Goal: Information Seeking & Learning: Learn about a topic

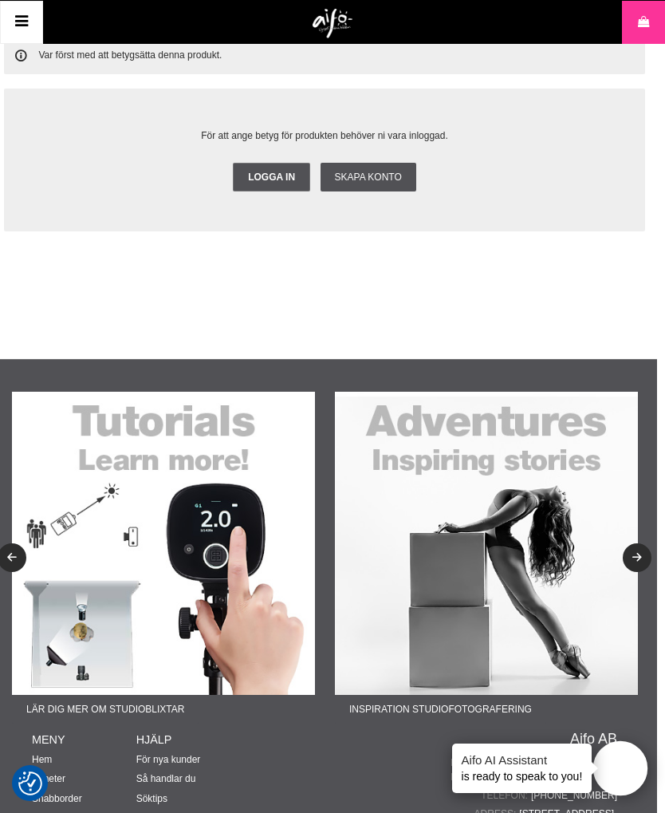
scroll to position [2146, 8]
click at [566, 621] on img at bounding box center [486, 543] width 303 height 303
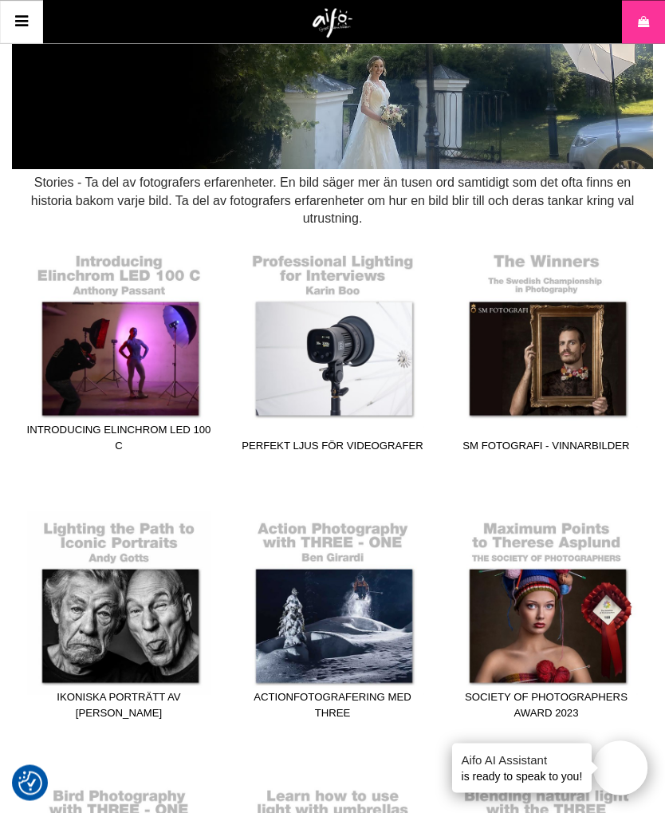
scroll to position [131, 0]
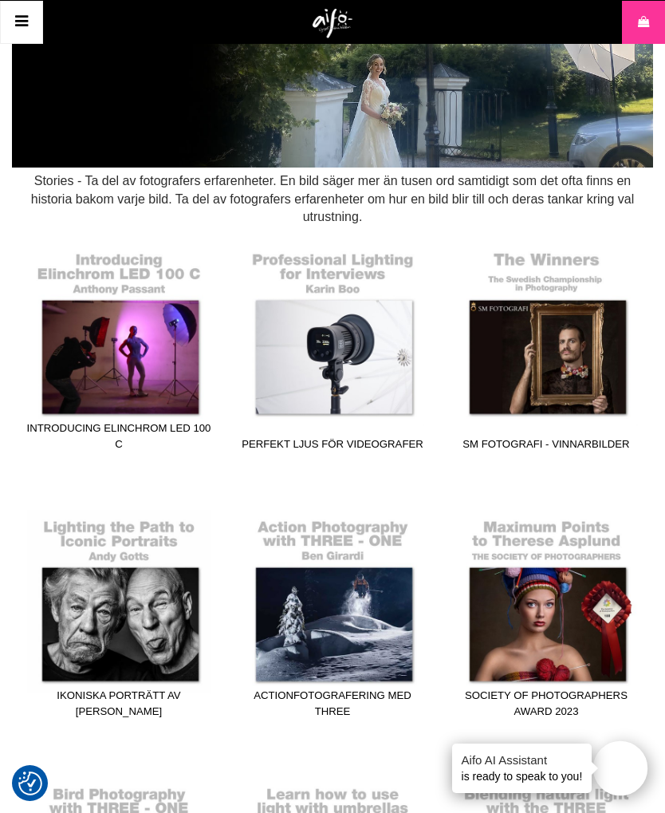
click at [522, 351] on link "SM Fotografi - Vinnarbilder" at bounding box center [546, 350] width 194 height 215
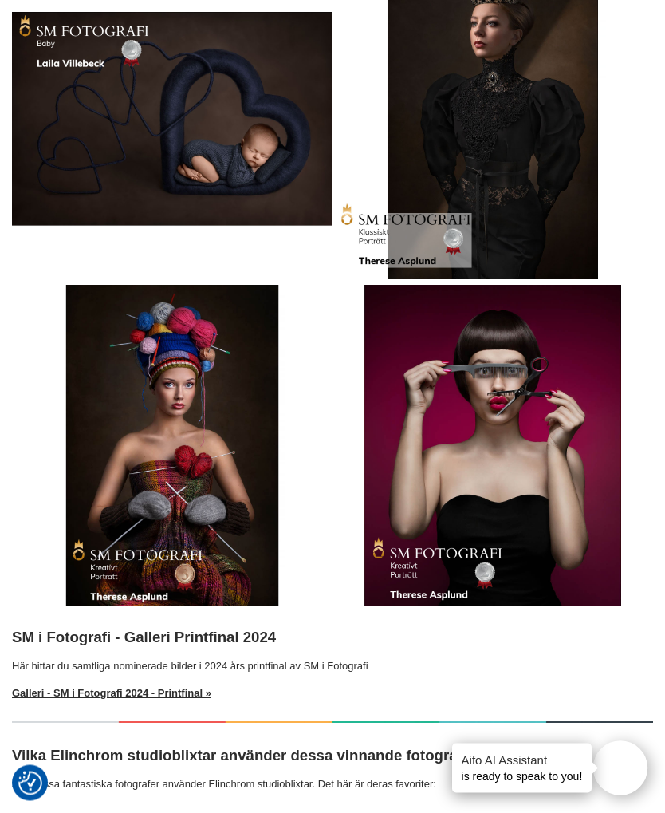
scroll to position [2235, 0]
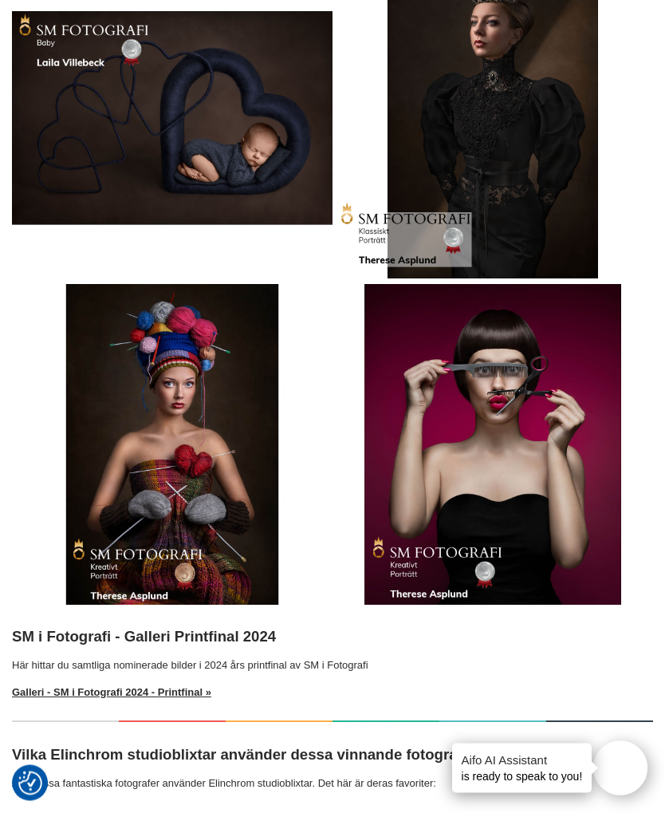
click at [663, 469] on section "SM i Fotografi - Vinnarbilder SM i Fotografi 2024 - Sveriges bästa fotografer t…" at bounding box center [332, 230] width 665 height 4692
click at [570, 459] on img at bounding box center [493, 445] width 321 height 321
click at [562, 462] on img at bounding box center [493, 445] width 321 height 321
click at [559, 462] on img at bounding box center [493, 445] width 321 height 321
click at [558, 463] on img at bounding box center [493, 445] width 321 height 321
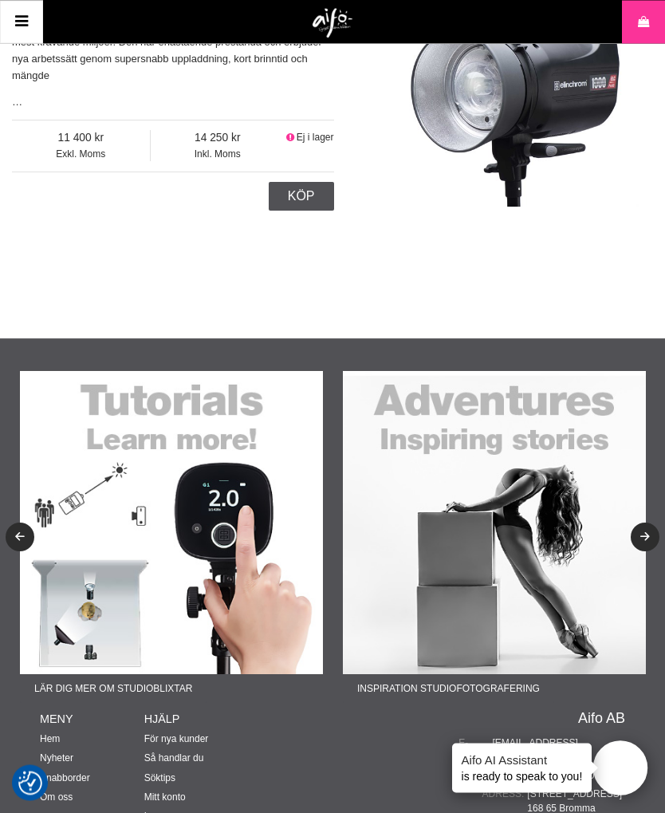
scroll to position [4592, 0]
click at [588, 407] on img at bounding box center [494, 522] width 303 height 303
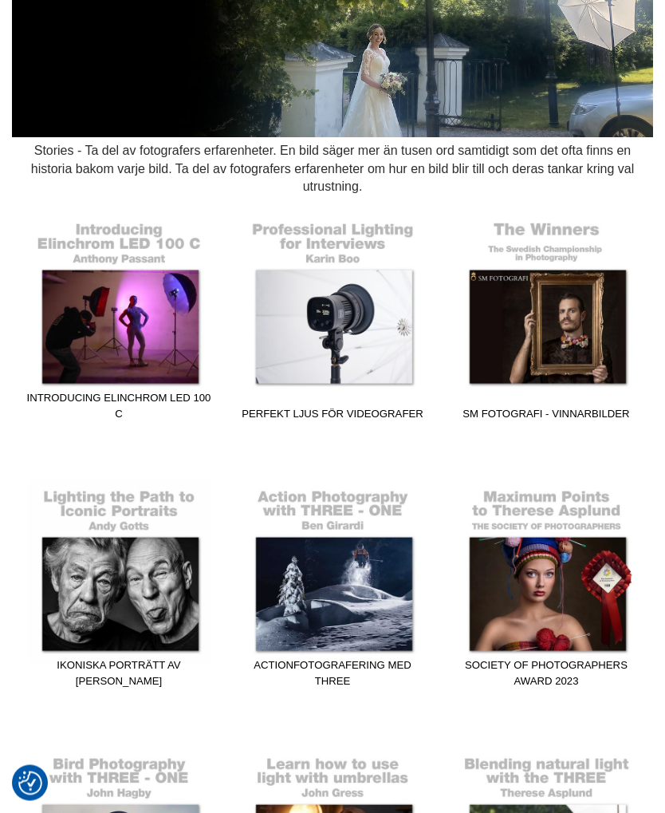
checkbox input "true"
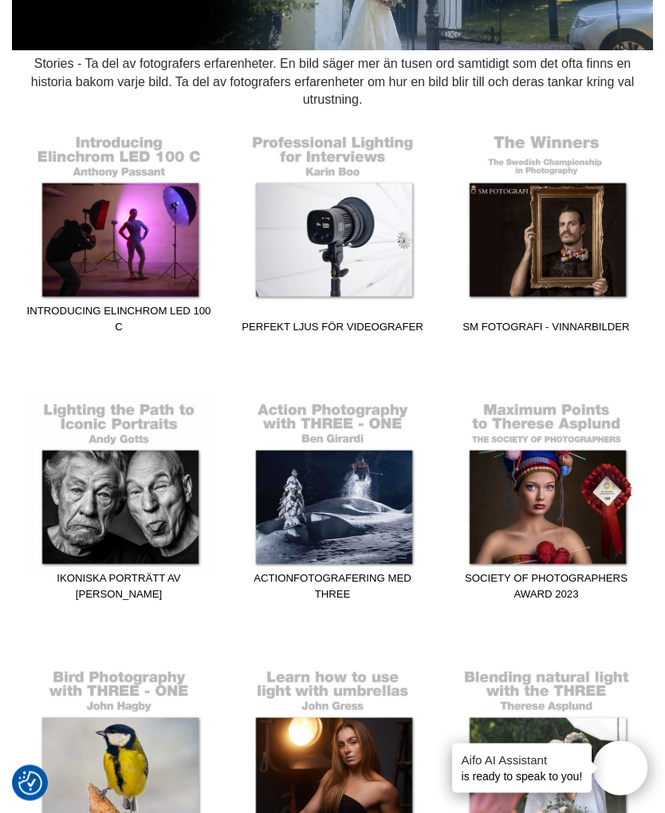
scroll to position [248, 0]
click at [56, 509] on link "Ikoniska porträtt av [PERSON_NAME]" at bounding box center [119, 499] width 194 height 215
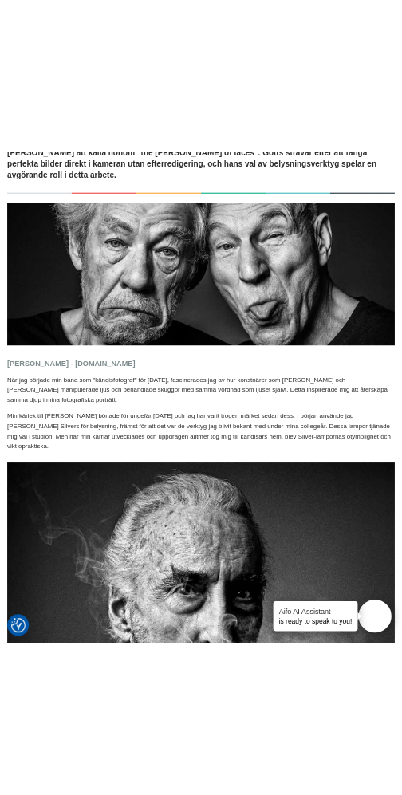
scroll to position [396, 0]
